Goal: Information Seeking & Learning: Learn about a topic

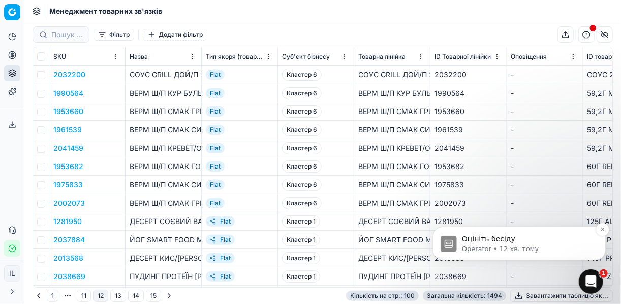
click at [506, 236] on p "Оцініть бесіду" at bounding box center [527, 238] width 131 height 10
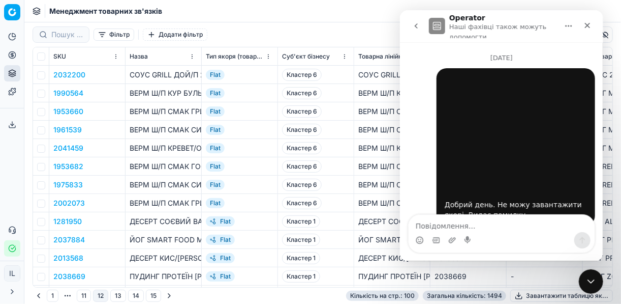
scroll to position [22, 0]
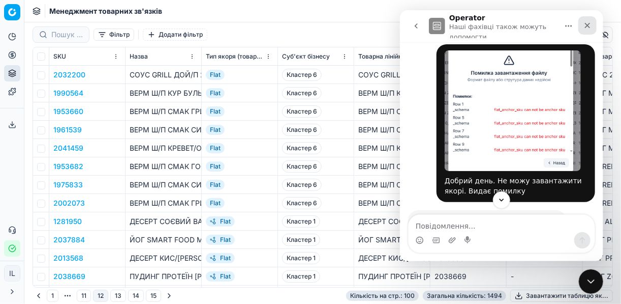
click at [587, 23] on icon "Закрити" at bounding box center [587, 25] width 8 height 8
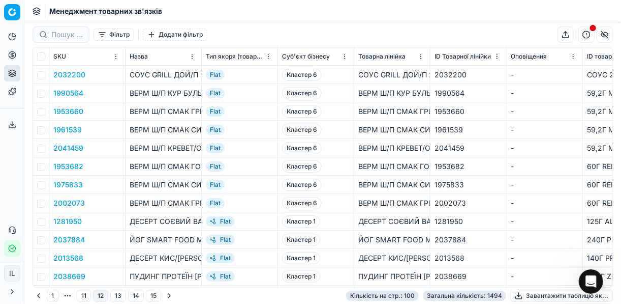
scroll to position [1414, 0]
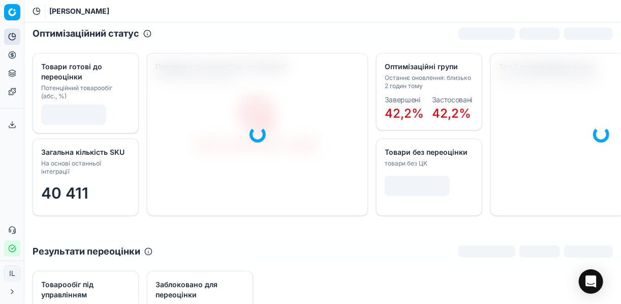
click at [15, 56] on circle at bounding box center [12, 54] width 7 height 7
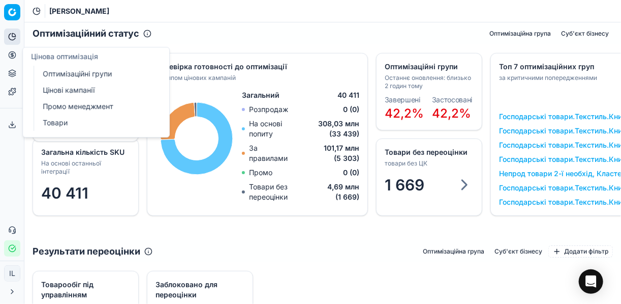
click at [105, 72] on link "Оптимізаційні групи" at bounding box center [98, 74] width 118 height 14
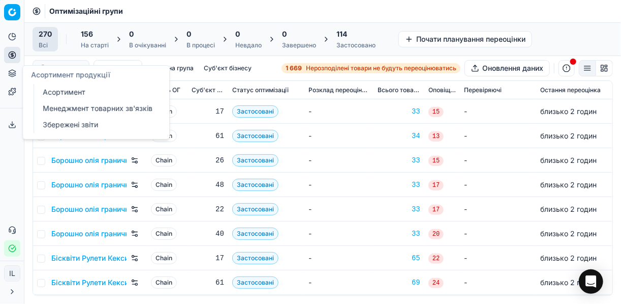
click at [65, 108] on link "Менеджмент товарних зв'язків" at bounding box center [98, 108] width 118 height 14
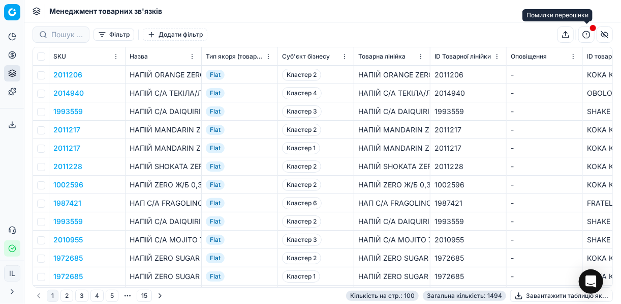
click at [587, 37] on button "button" at bounding box center [587, 34] width 16 height 16
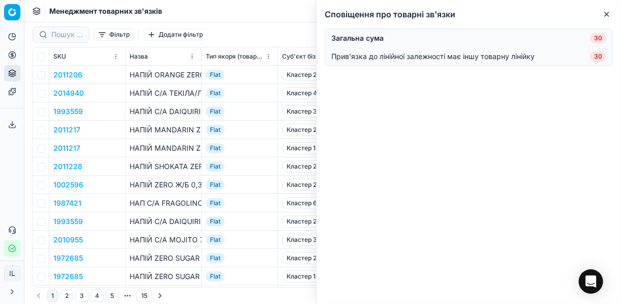
click at [608, 13] on icon "button" at bounding box center [607, 14] width 4 height 4
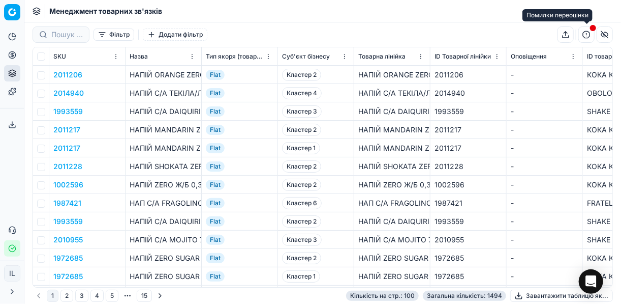
click at [584, 35] on button "button" at bounding box center [587, 34] width 16 height 16
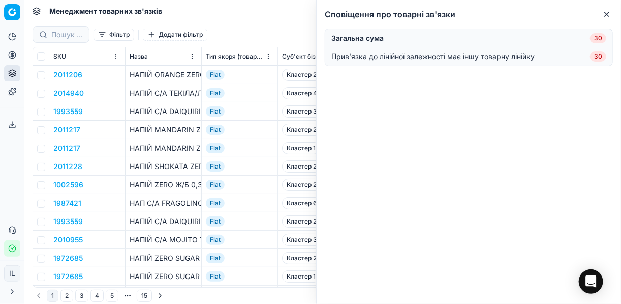
click at [272, 29] on div "Фільтр Додати фільтр" at bounding box center [323, 34] width 581 height 24
click at [605, 17] on icon "button" at bounding box center [607, 14] width 8 height 8
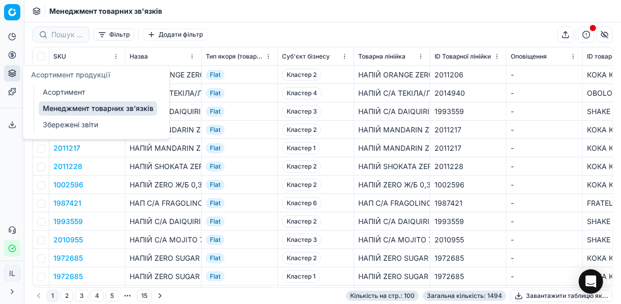
click at [121, 108] on link "Менеджмент товарних зв'язків" at bounding box center [98, 108] width 118 height 14
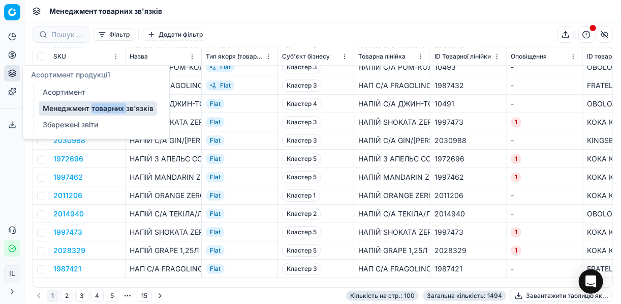
scroll to position [1098, 0]
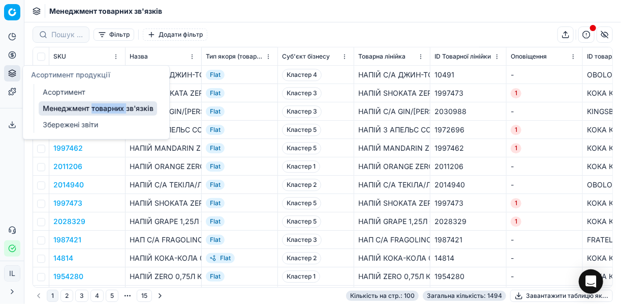
click at [65, 294] on button "2" at bounding box center [67, 295] width 13 height 12
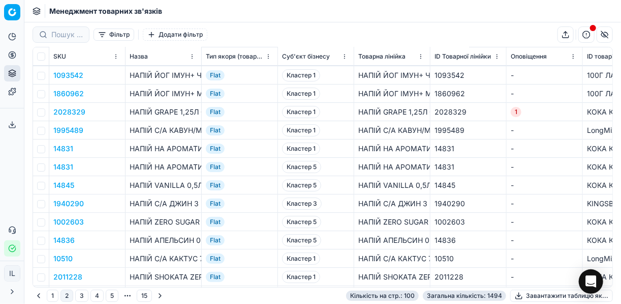
scroll to position [1615, 0]
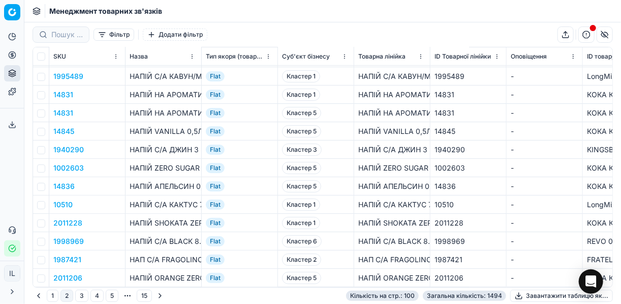
click at [80, 297] on button "3" at bounding box center [81, 295] width 13 height 12
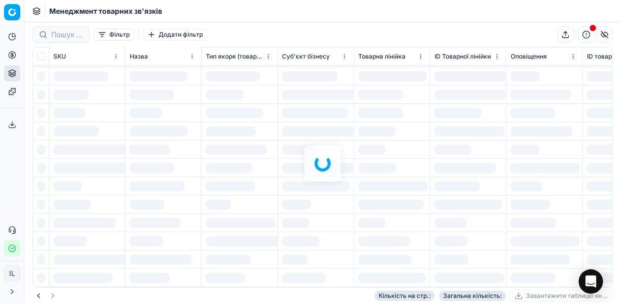
scroll to position [1615, 0]
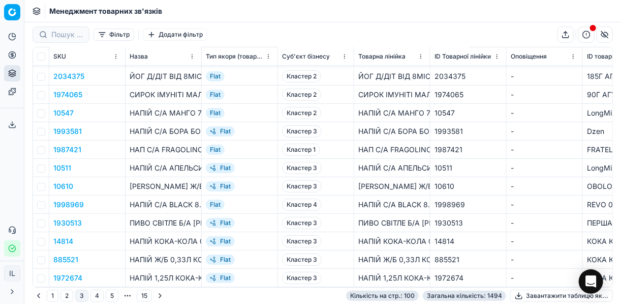
click at [82, 297] on button "3" at bounding box center [81, 295] width 13 height 12
click at [81, 297] on button "3" at bounding box center [81, 295] width 13 height 12
click at [96, 293] on button "4" at bounding box center [97, 295] width 13 height 12
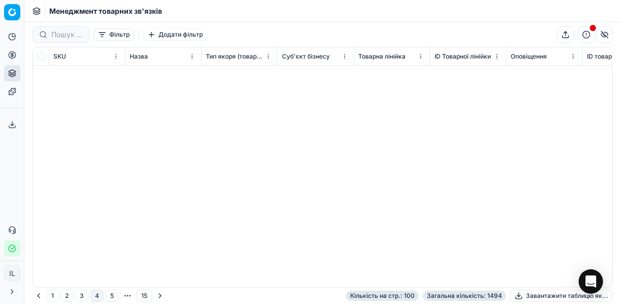
scroll to position [1615, 0]
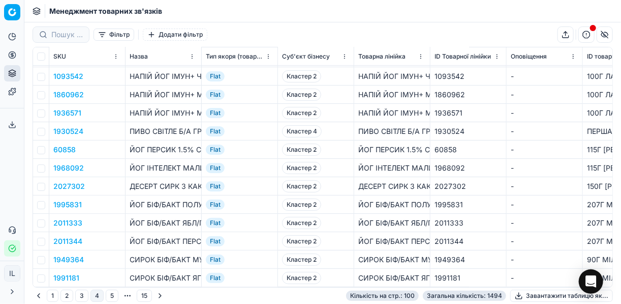
click at [109, 299] on button "5" at bounding box center [112, 295] width 13 height 12
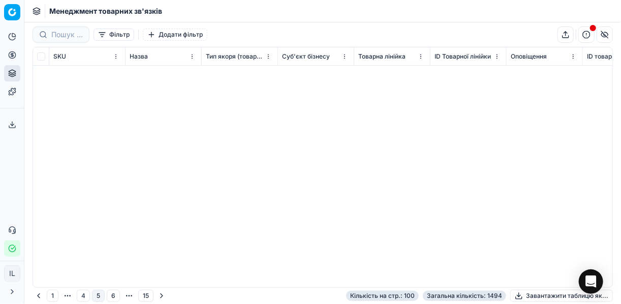
scroll to position [1615, 0]
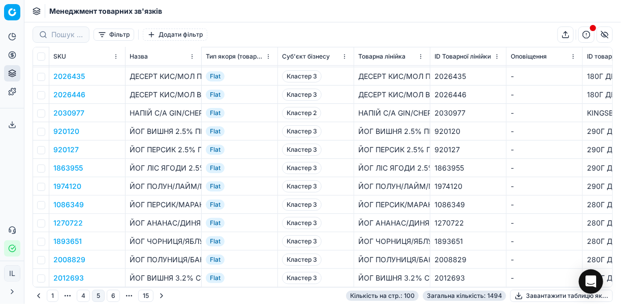
click at [111, 296] on button "6" at bounding box center [113, 295] width 13 height 12
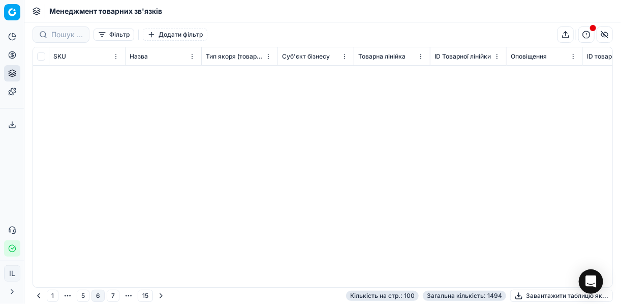
scroll to position [1615, 0]
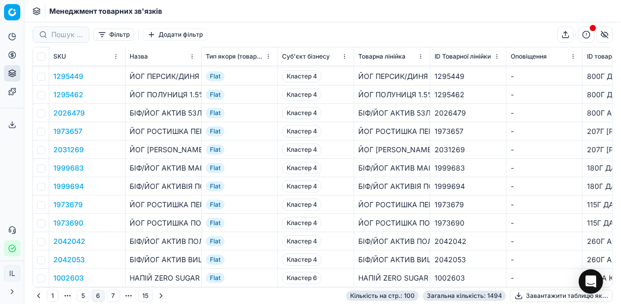
click at [40, 294] on button "Go to previous page" at bounding box center [39, 295] width 12 height 12
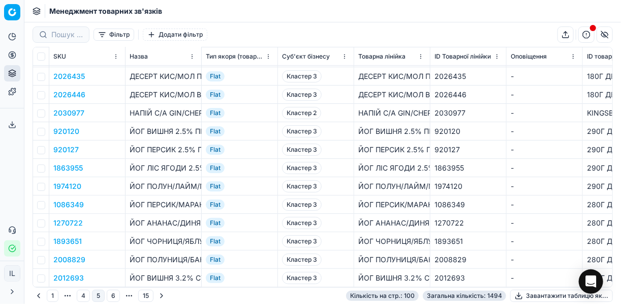
click at [40, 294] on button "Go to previous page" at bounding box center [39, 295] width 12 height 12
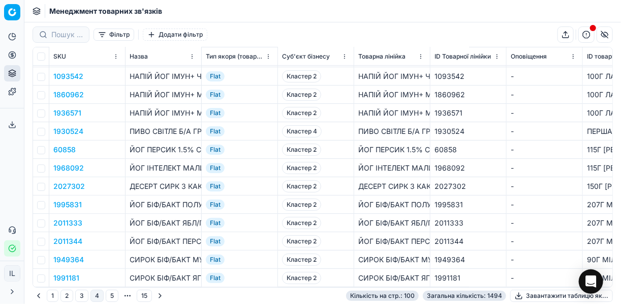
click at [40, 294] on button "Go to previous page" at bounding box center [39, 295] width 12 height 12
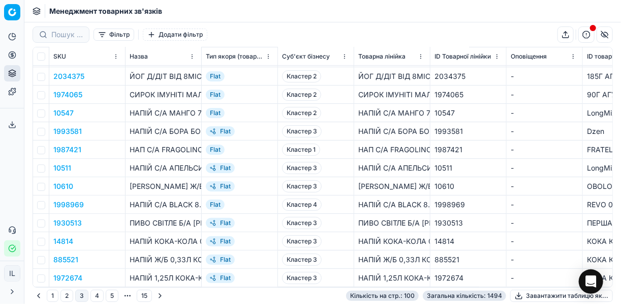
click at [67, 296] on button "2" at bounding box center [67, 295] width 13 height 12
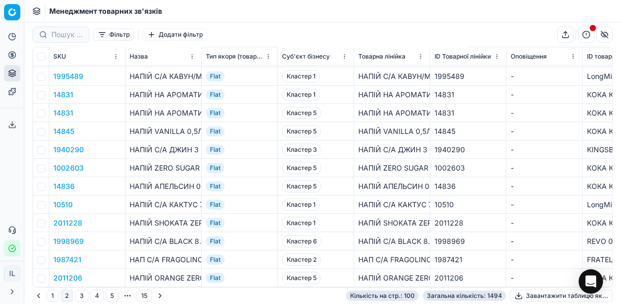
click at [143, 297] on button "15" at bounding box center [144, 295] width 15 height 12
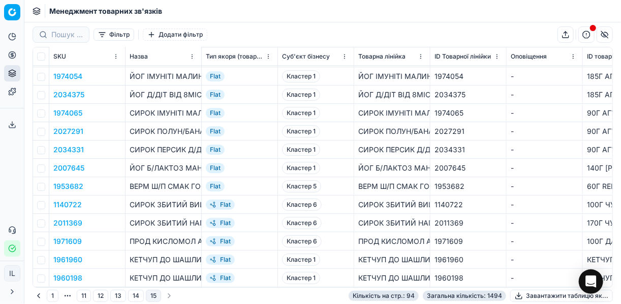
scroll to position [1505, 0]
click at [587, 34] on button "button" at bounding box center [587, 34] width 16 height 16
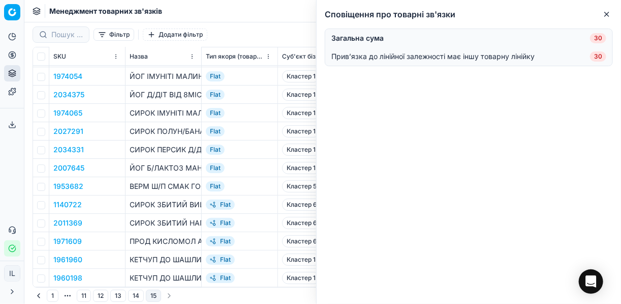
click at [607, 13] on icon "button" at bounding box center [607, 14] width 4 height 4
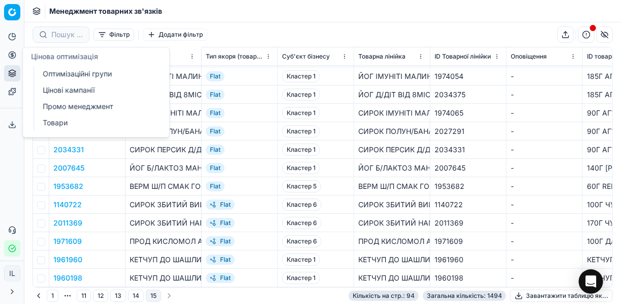
drag, startPoint x: 48, startPoint y: 73, endPoint x: 134, endPoint y: 64, distance: 87.0
click at [48, 73] on link "Оптимізаційні групи" at bounding box center [98, 74] width 118 height 14
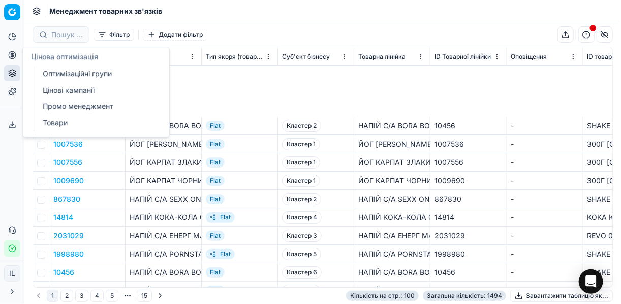
scroll to position [1615, 0]
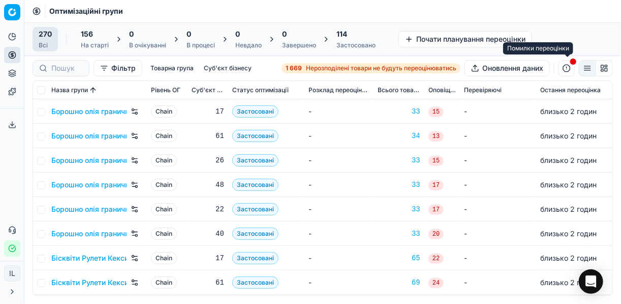
click at [569, 65] on button "button" at bounding box center [567, 68] width 16 height 16
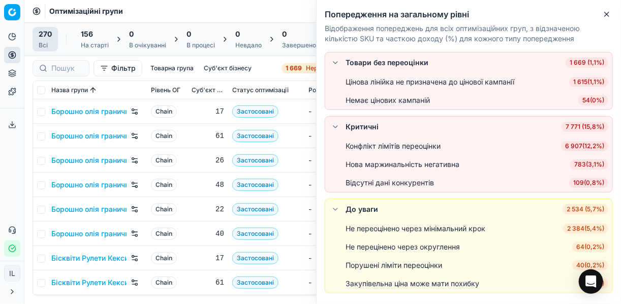
scroll to position [28, 0]
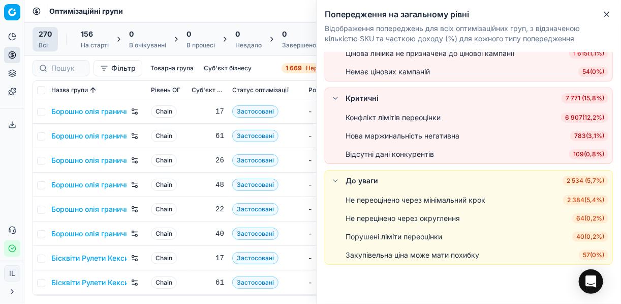
click at [583, 236] on span "40 ( 0,2% )" at bounding box center [591, 236] width 36 height 10
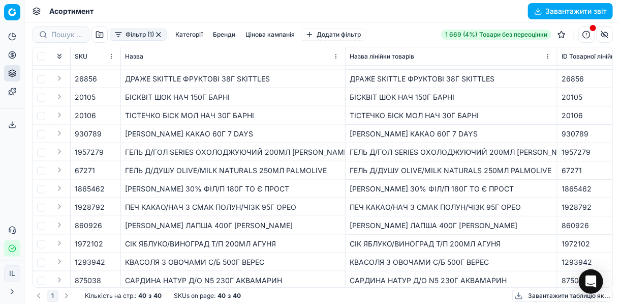
scroll to position [517, 0]
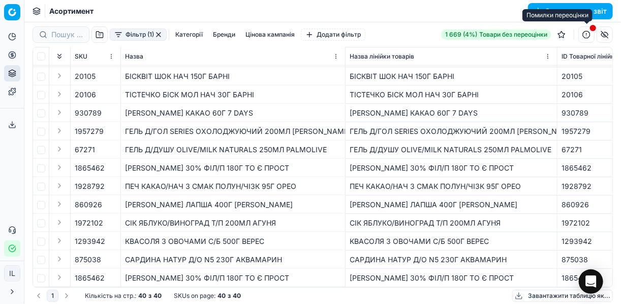
click at [586, 34] on button "button" at bounding box center [587, 34] width 16 height 16
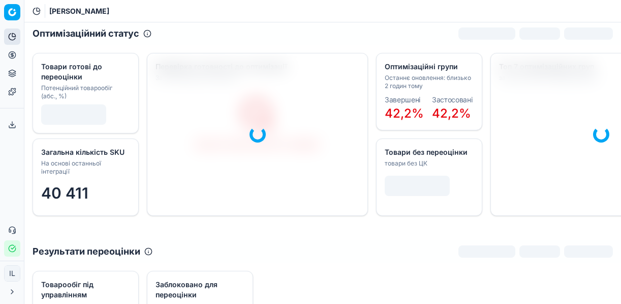
click at [16, 55] on button "Цінова оптимізація" at bounding box center [12, 55] width 16 height 16
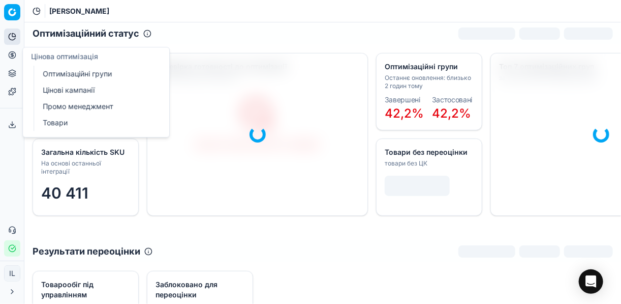
click at [60, 91] on link "Цінові кампанії" at bounding box center [98, 90] width 118 height 14
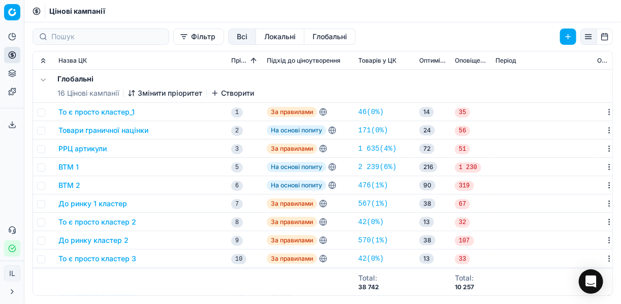
click at [173, 39] on button "Фільтр" at bounding box center [198, 36] width 51 height 16
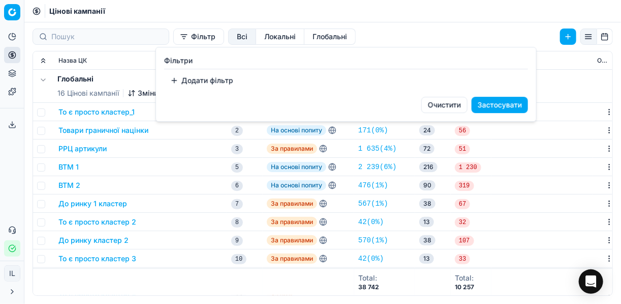
click at [180, 81] on button "Додати фільтр" at bounding box center [201, 80] width 75 height 16
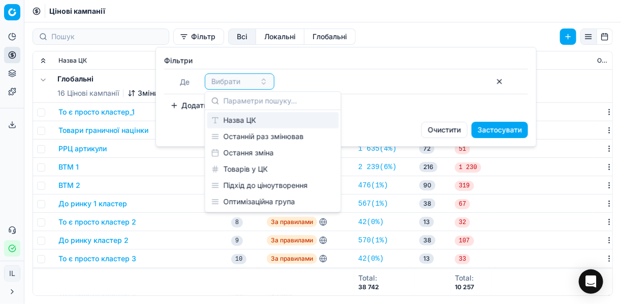
click at [249, 121] on div "Назва ЦК" at bounding box center [273, 120] width 132 height 16
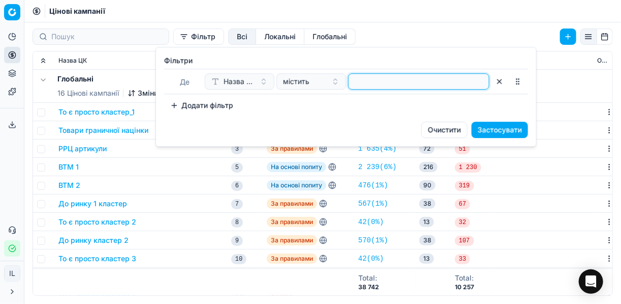
click at [369, 82] on input at bounding box center [419, 81] width 132 height 15
type input "r"
type input "кетчу"
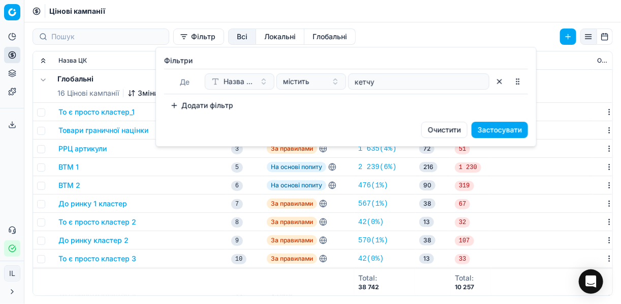
click at [492, 131] on button "Застосувати" at bounding box center [500, 130] width 56 height 16
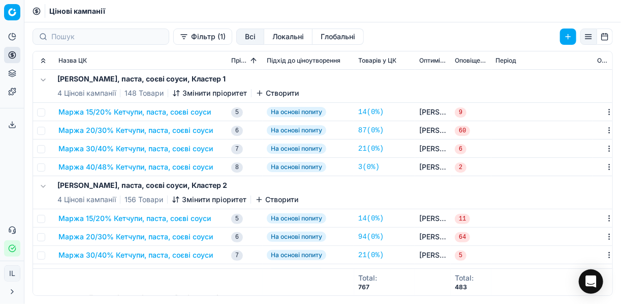
click at [121, 113] on button "Маржа 15/20% Кетчупи, паста, соєві соуси" at bounding box center [134, 112] width 153 height 10
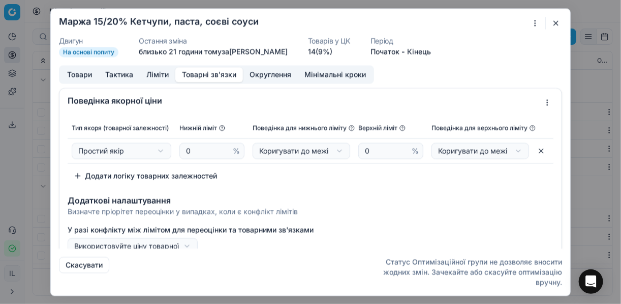
click at [216, 74] on button "Товарні зв'язки" at bounding box center [209, 74] width 68 height 15
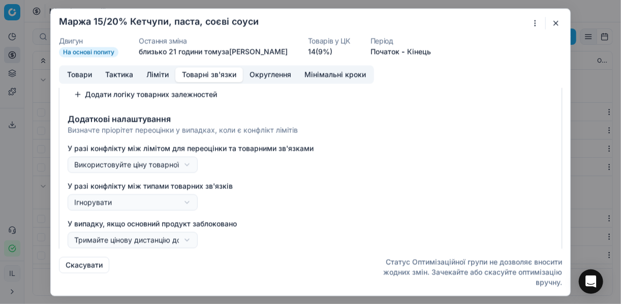
scroll to position [122, 0]
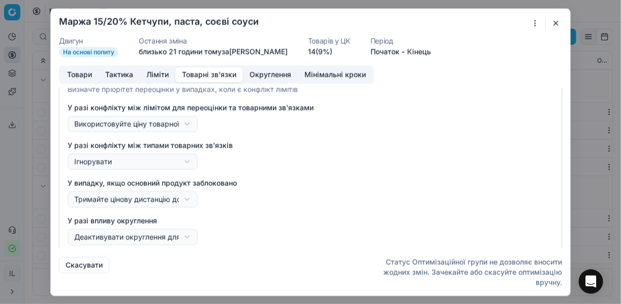
click at [189, 121] on div "Ми зберігаємо налаштування ЦК. Будь ласка, зачекайте, це може зайняти декілька …" at bounding box center [310, 152] width 621 height 304
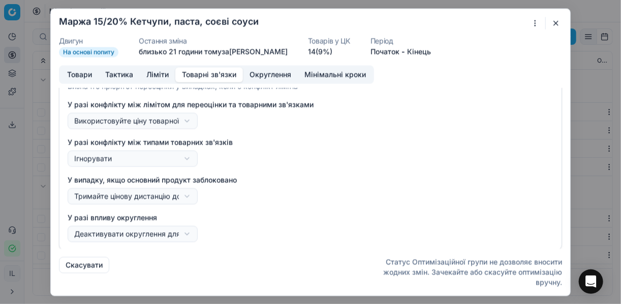
scroll to position [126, 0]
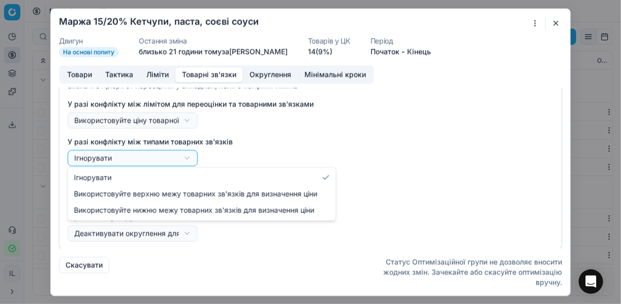
click at [189, 159] on div "Ми зберігаємо налаштування ЦК. Будь ласка, зачекайте, це може зайняти декілька …" at bounding box center [310, 152] width 621 height 304
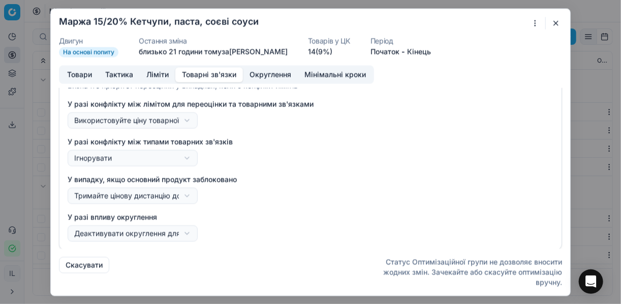
click at [294, 148] on div "Ми зберігаємо налаштування ЦК. Будь ласка, зачекайте, це може зайняти декілька …" at bounding box center [310, 152] width 621 height 304
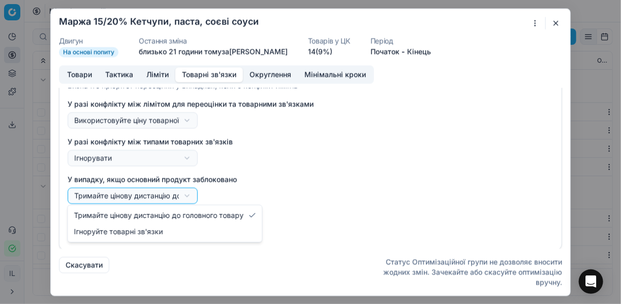
click at [186, 195] on div "Ми зберігаємо налаштування ЦК. Будь ласка, зачекайте, це може зайняти декілька …" at bounding box center [310, 152] width 621 height 304
click at [270, 188] on div "Ми зберігаємо налаштування ЦК. Будь ласка, зачекайте, це може зайняти декілька …" at bounding box center [310, 152] width 621 height 304
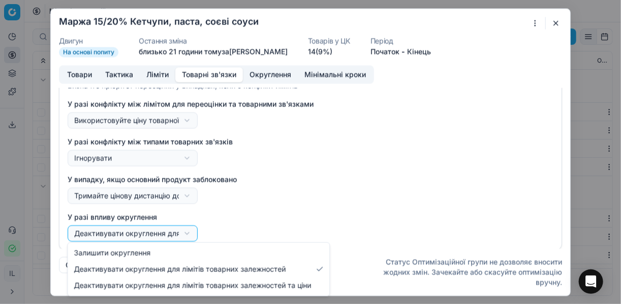
click at [188, 231] on div "Ми зберігаємо налаштування ЦК. Будь ласка, зачекайте, це може зайняти декілька …" at bounding box center [310, 152] width 621 height 304
click at [274, 207] on div "Ми зберігаємо налаштування ЦК. Будь ласка, зачекайте, це може зайняти декілька …" at bounding box center [310, 152] width 621 height 304
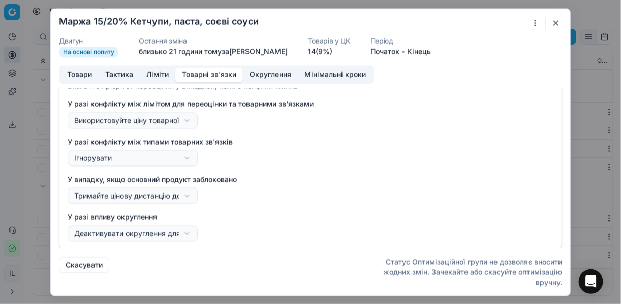
drag, startPoint x: 562, startPoint y: 19, endPoint x: 558, endPoint y: 23, distance: 5.8
click at [561, 19] on button "button" at bounding box center [556, 23] width 12 height 12
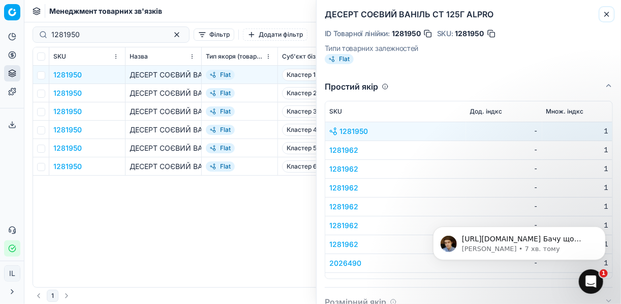
click at [609, 11] on icon "button" at bounding box center [607, 14] width 8 height 8
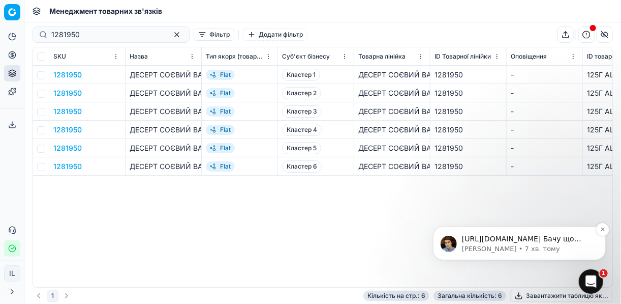
click at [503, 245] on p "Paul • 7 хв. тому" at bounding box center [527, 248] width 131 height 9
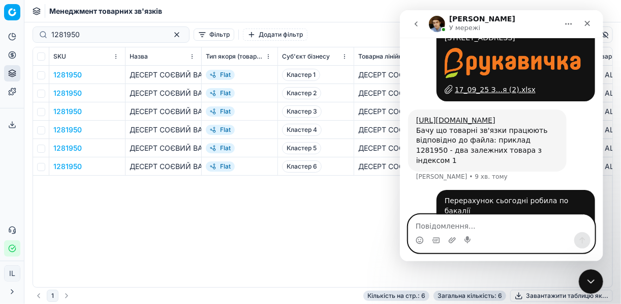
scroll to position [2091, 0]
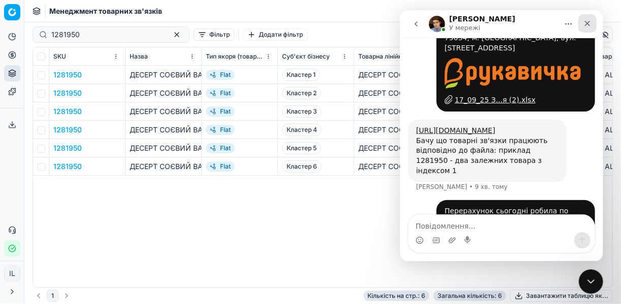
click at [586, 24] on icon "Закрити" at bounding box center [588, 24] width 6 height 6
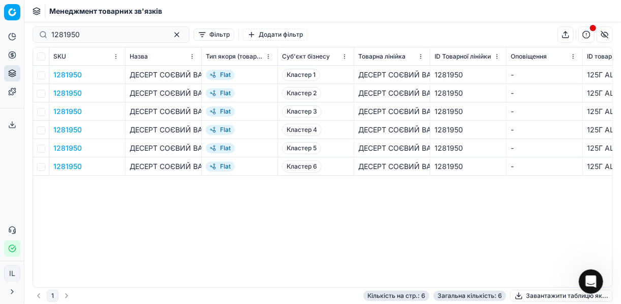
scroll to position [2131, 0]
